Goal: Task Accomplishment & Management: Use online tool/utility

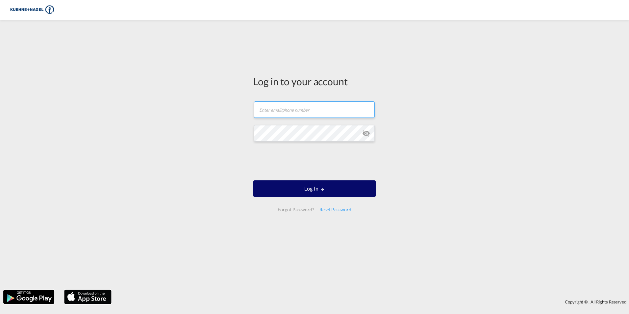
type input "monica.bevilacqua@kuehne-nagel.com"
click at [326, 195] on button "Log In" at bounding box center [314, 188] width 122 height 16
